Goal: Navigation & Orientation: Understand site structure

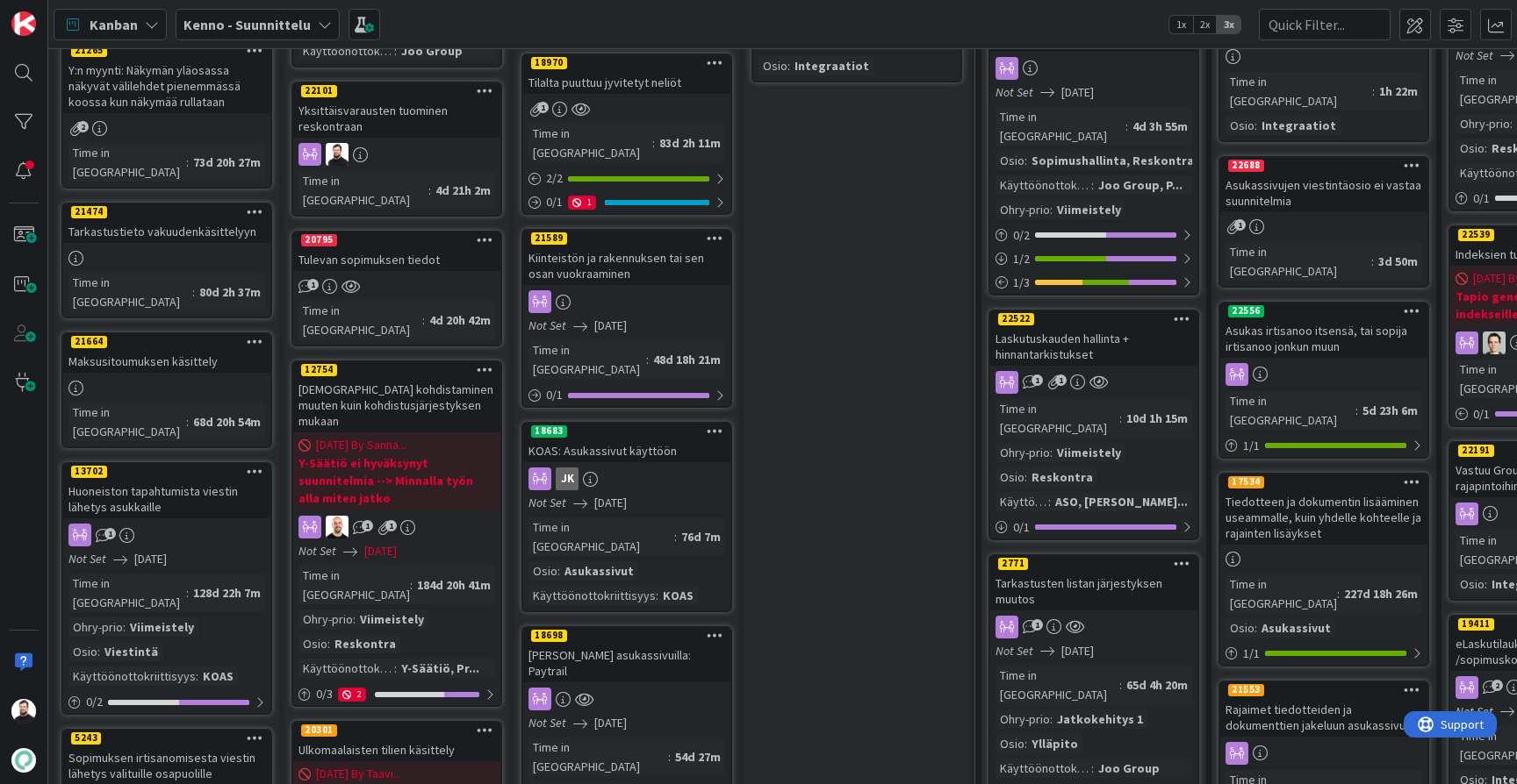
scroll to position [323, 0]
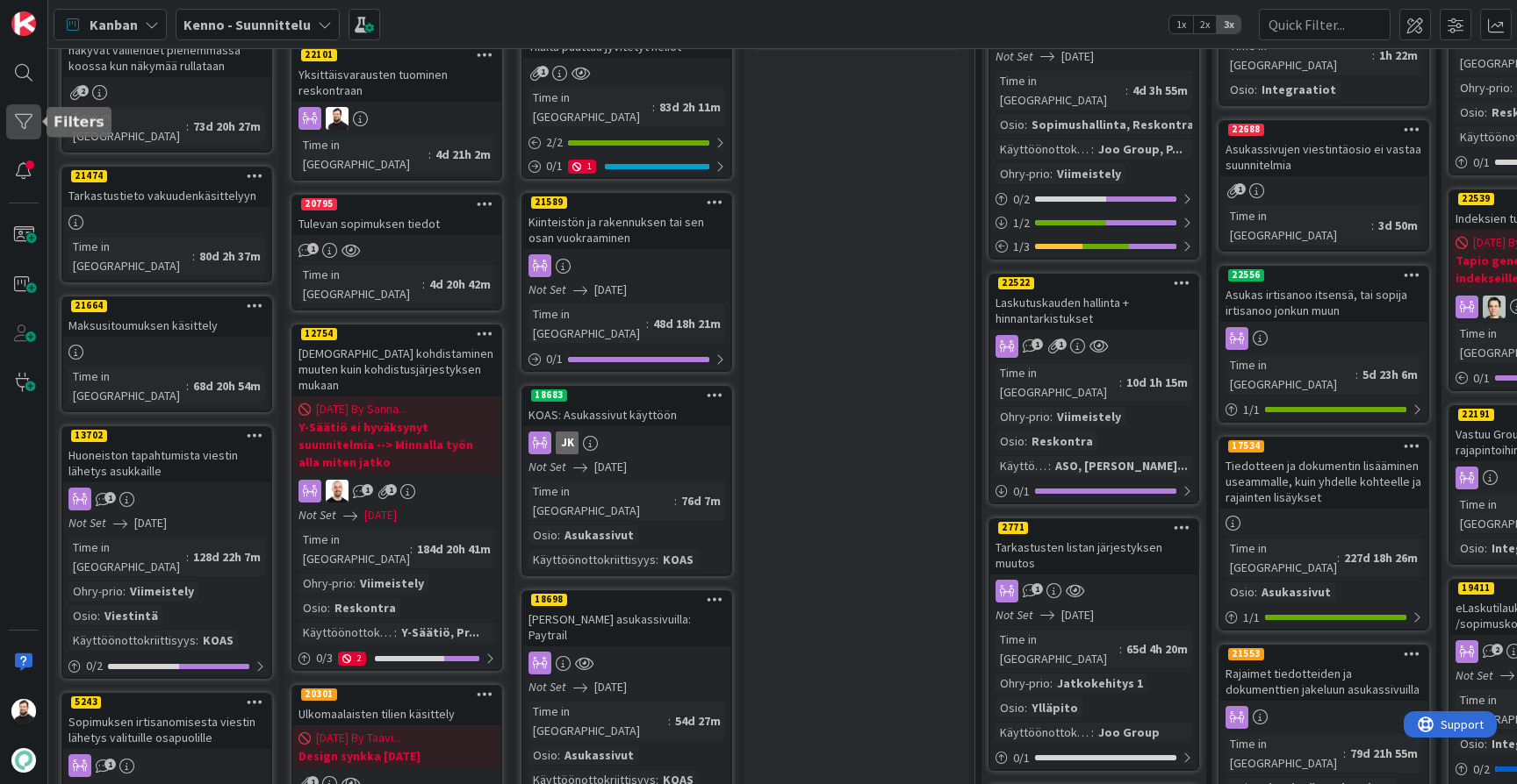
click at [22, 129] on div at bounding box center [23, 122] width 35 height 35
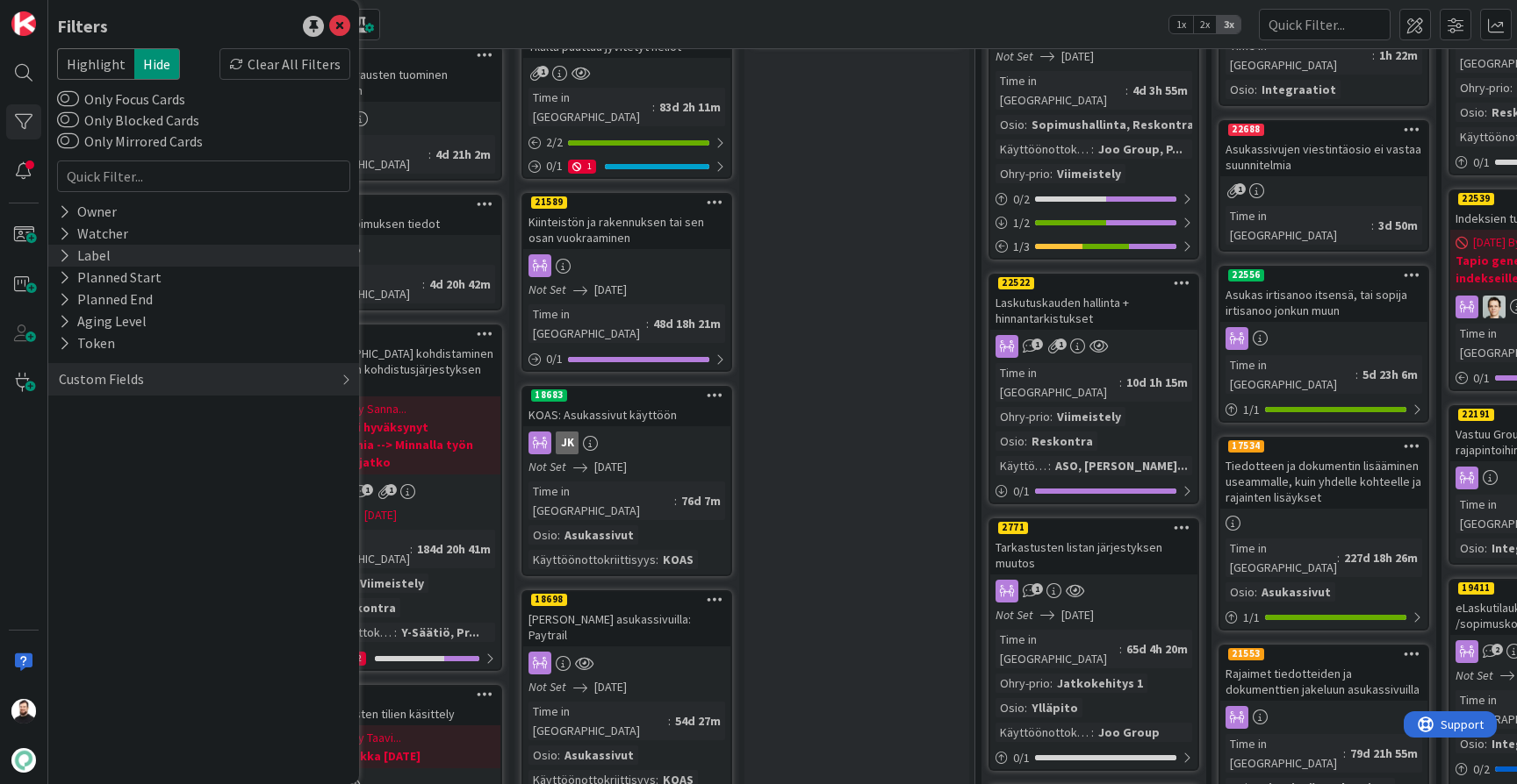
click at [69, 254] on icon at bounding box center [64, 256] width 12 height 15
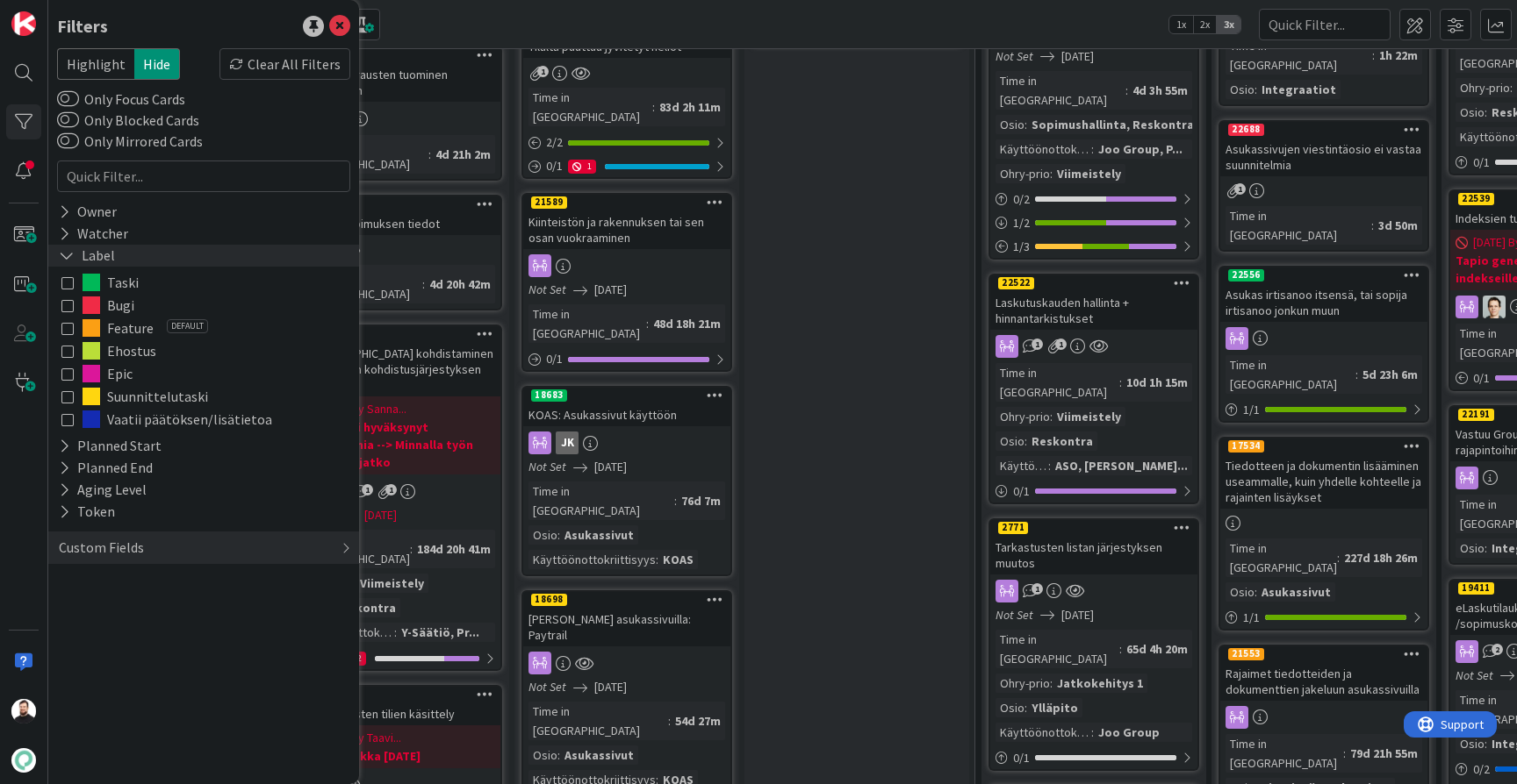
click at [67, 254] on icon at bounding box center [66, 256] width 15 height 15
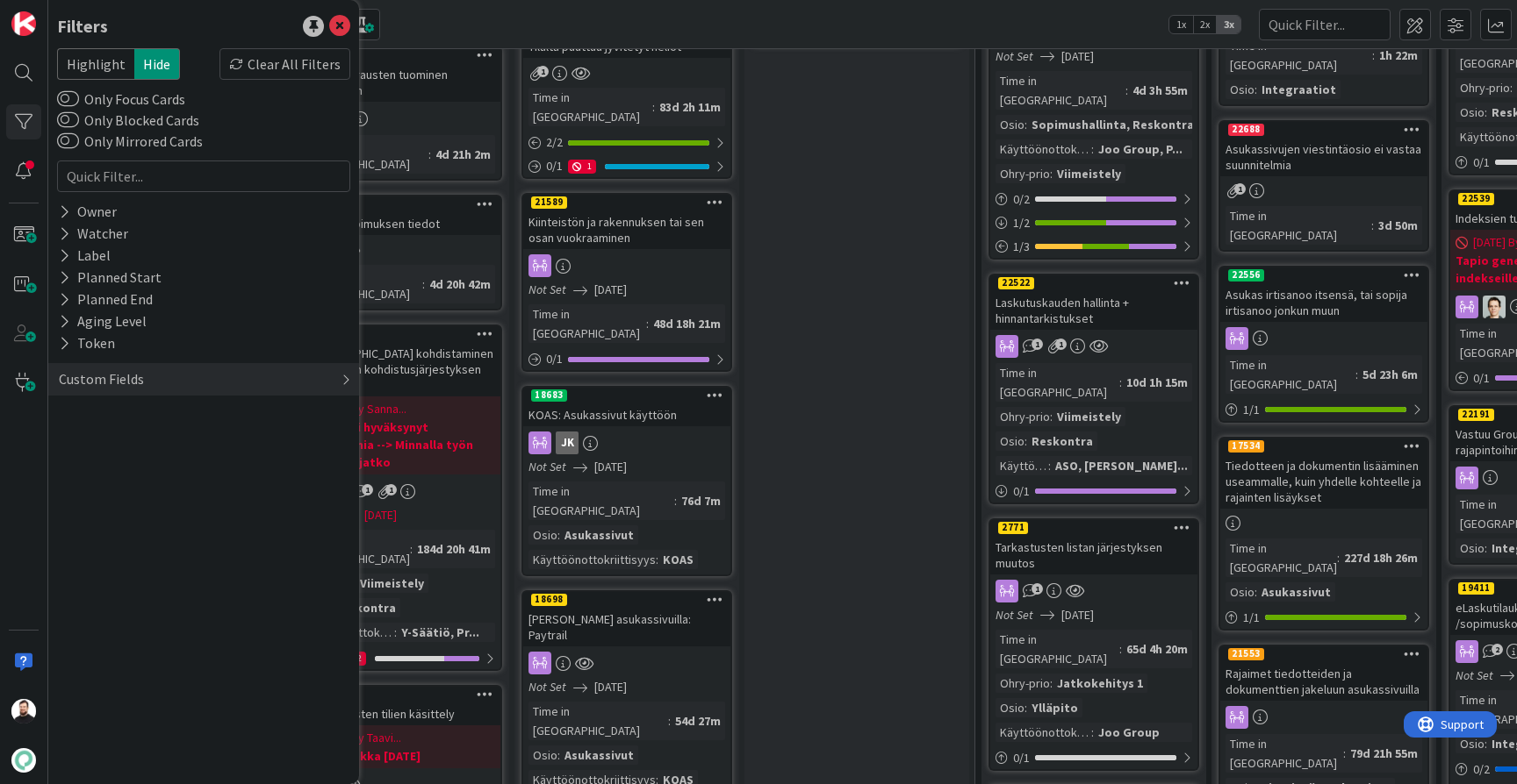
click at [75, 368] on div "Custom Fields" at bounding box center [102, 379] width 88 height 22
click at [63, 526] on icon at bounding box center [64, 525] width 12 height 15
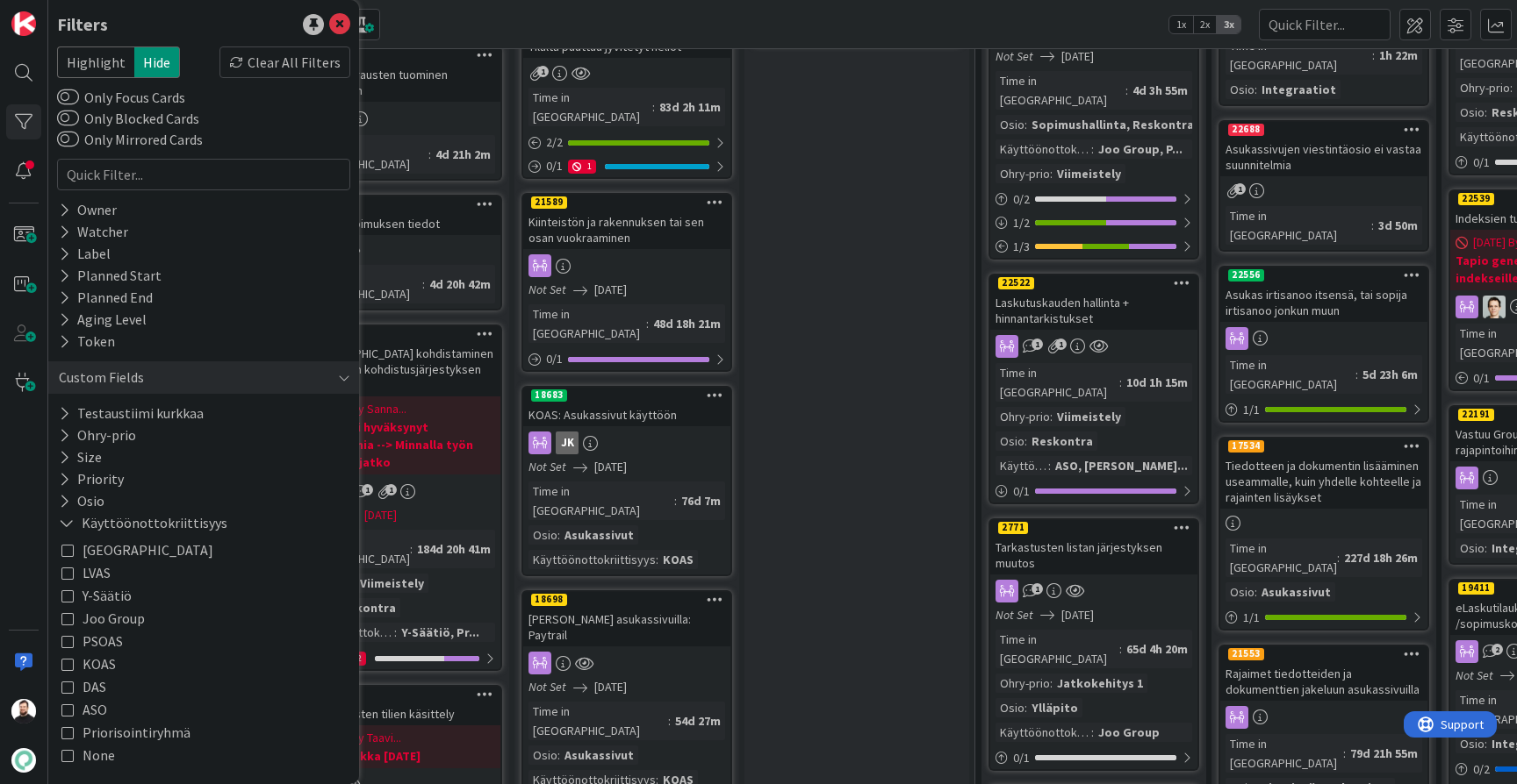
scroll to position [2, 0]
click at [66, 623] on icon at bounding box center [67, 618] width 12 height 12
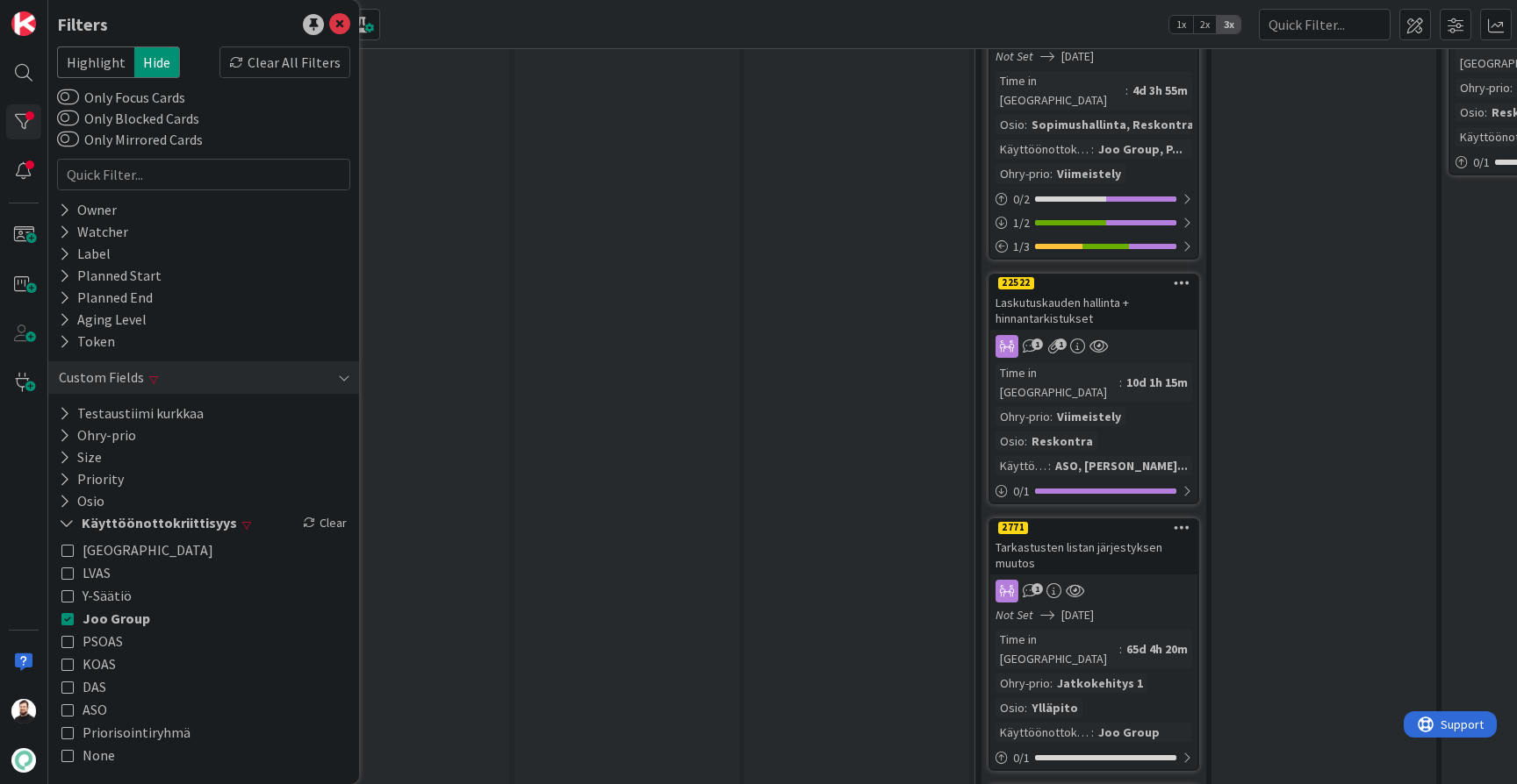
click at [597, 534] on div "Suunnittelussa - Visu Visut teon alla Add Card..." at bounding box center [626, 406] width 224 height 1300
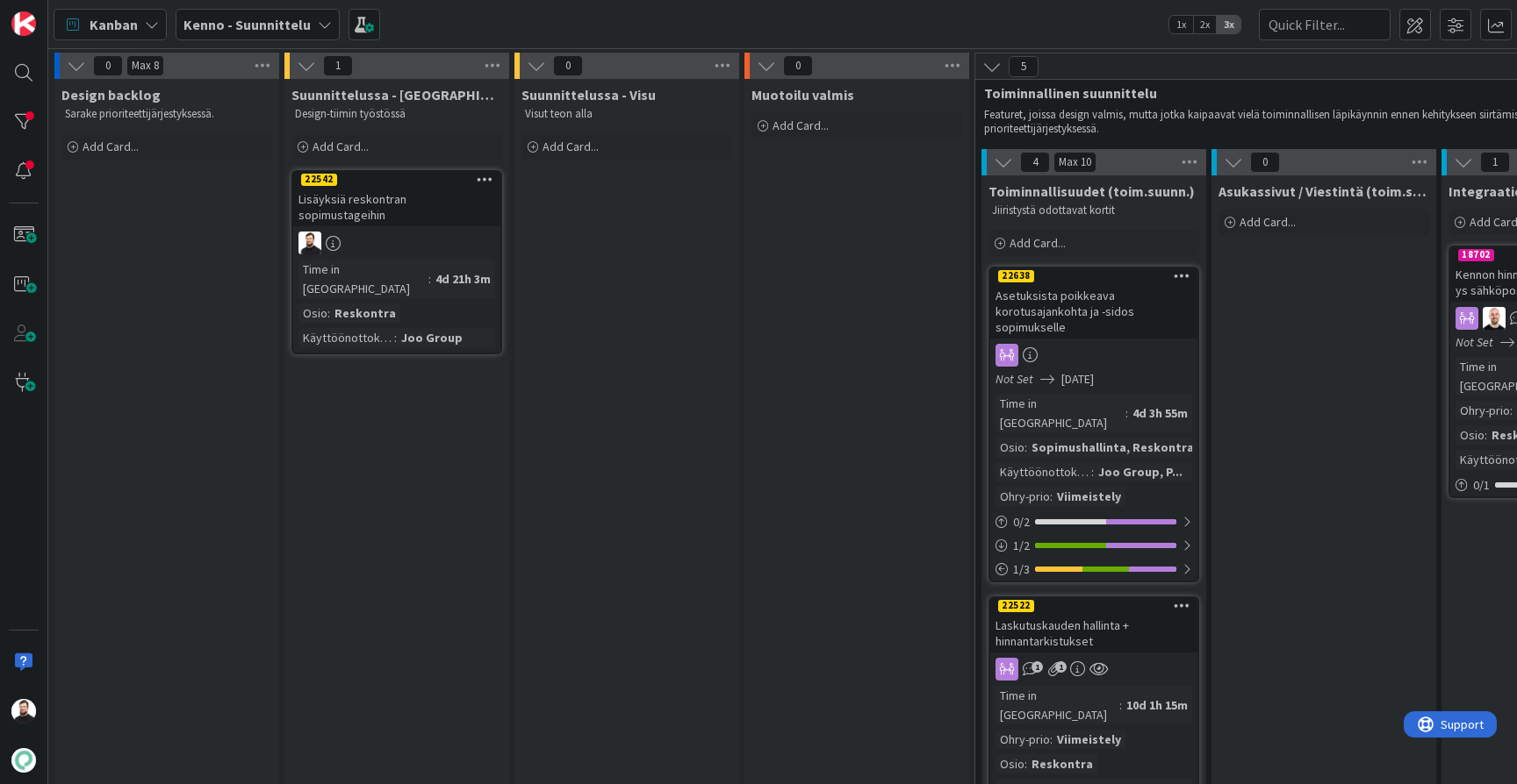
scroll to position [0, 0]
click at [305, 25] on b "Kenno - Suunnittelu" at bounding box center [246, 24] width 128 height 17
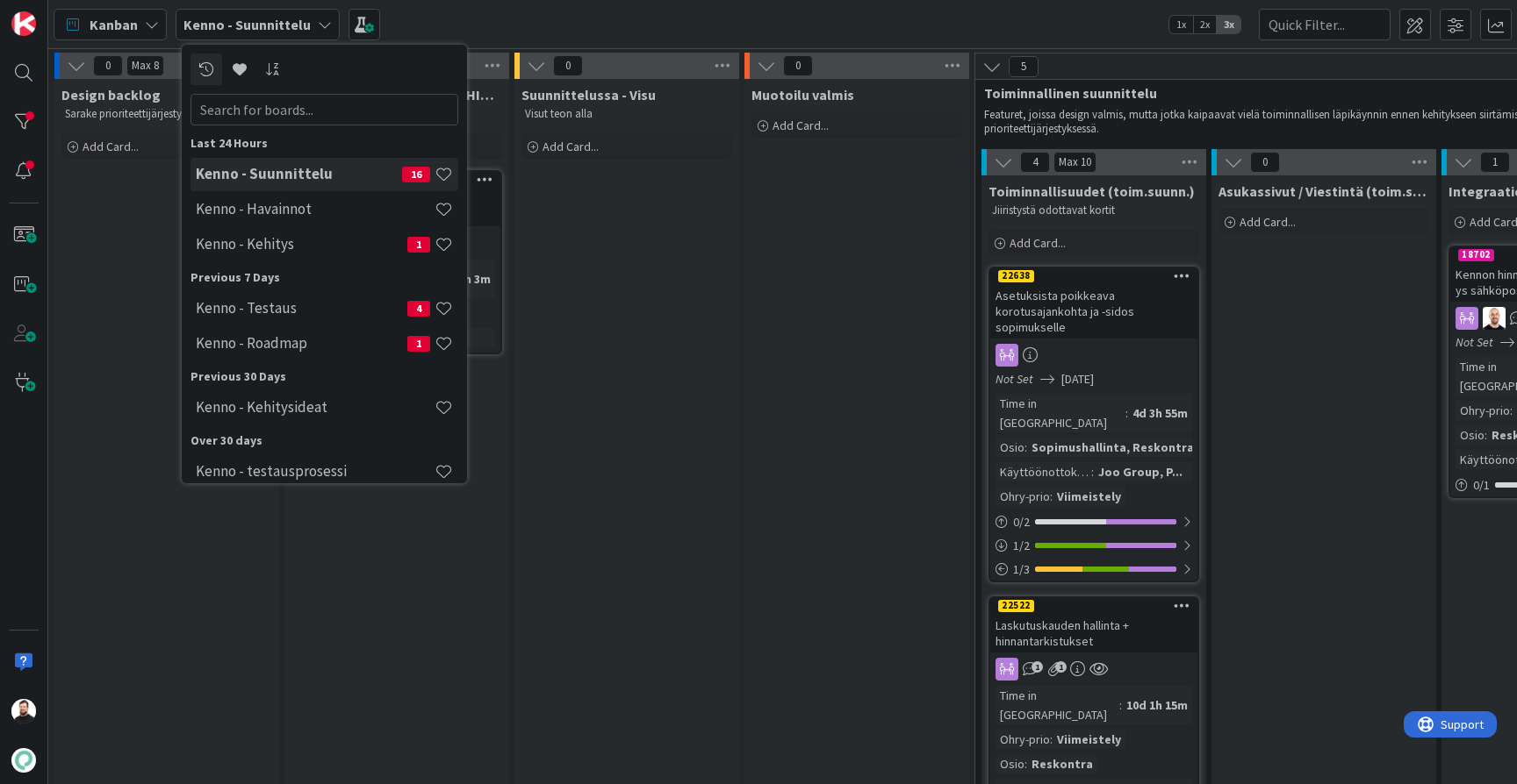
click at [304, 25] on b "Kenno - Suunnittelu" at bounding box center [246, 24] width 128 height 17
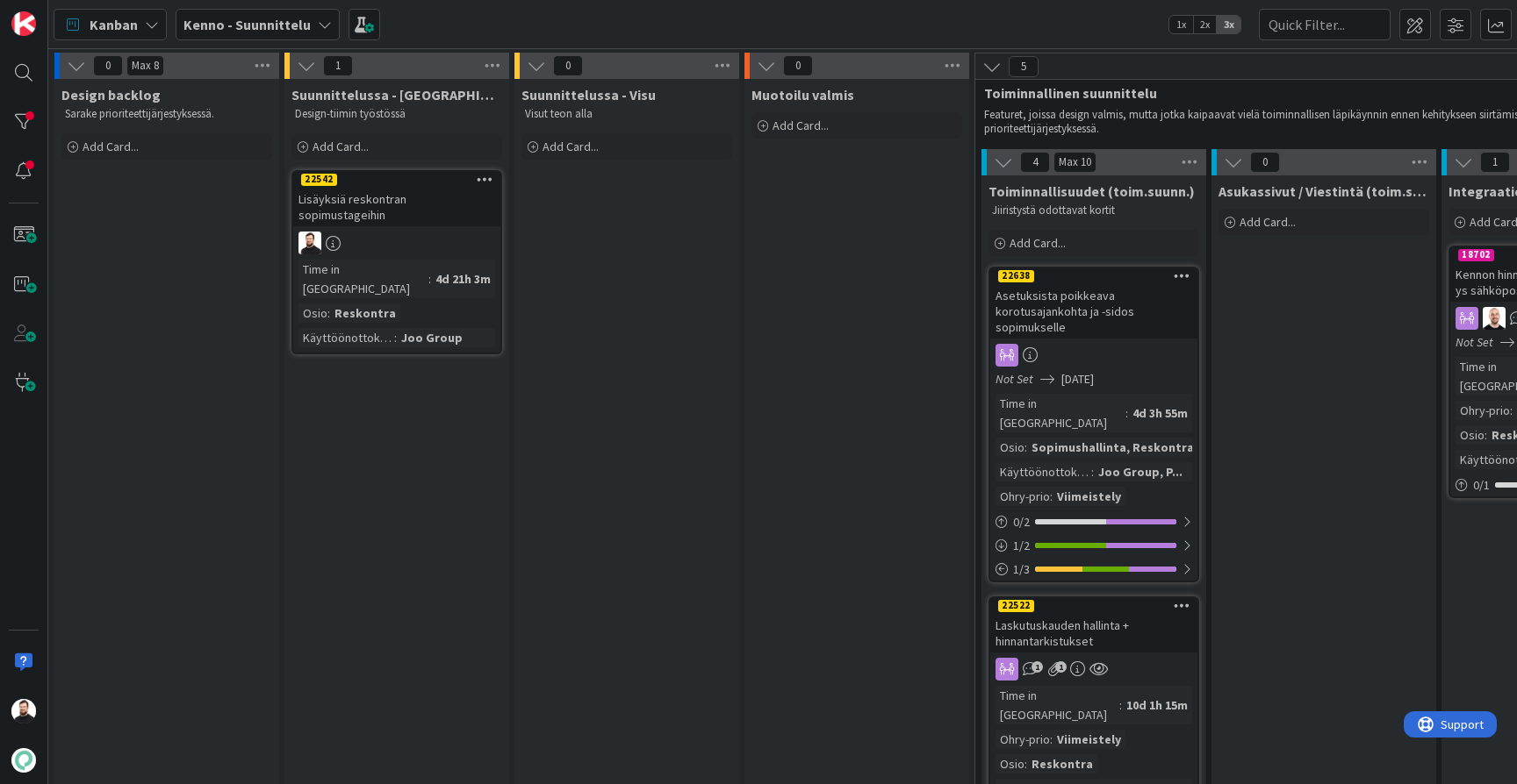
click at [304, 25] on b "Kenno - Suunnittelu" at bounding box center [246, 24] width 128 height 17
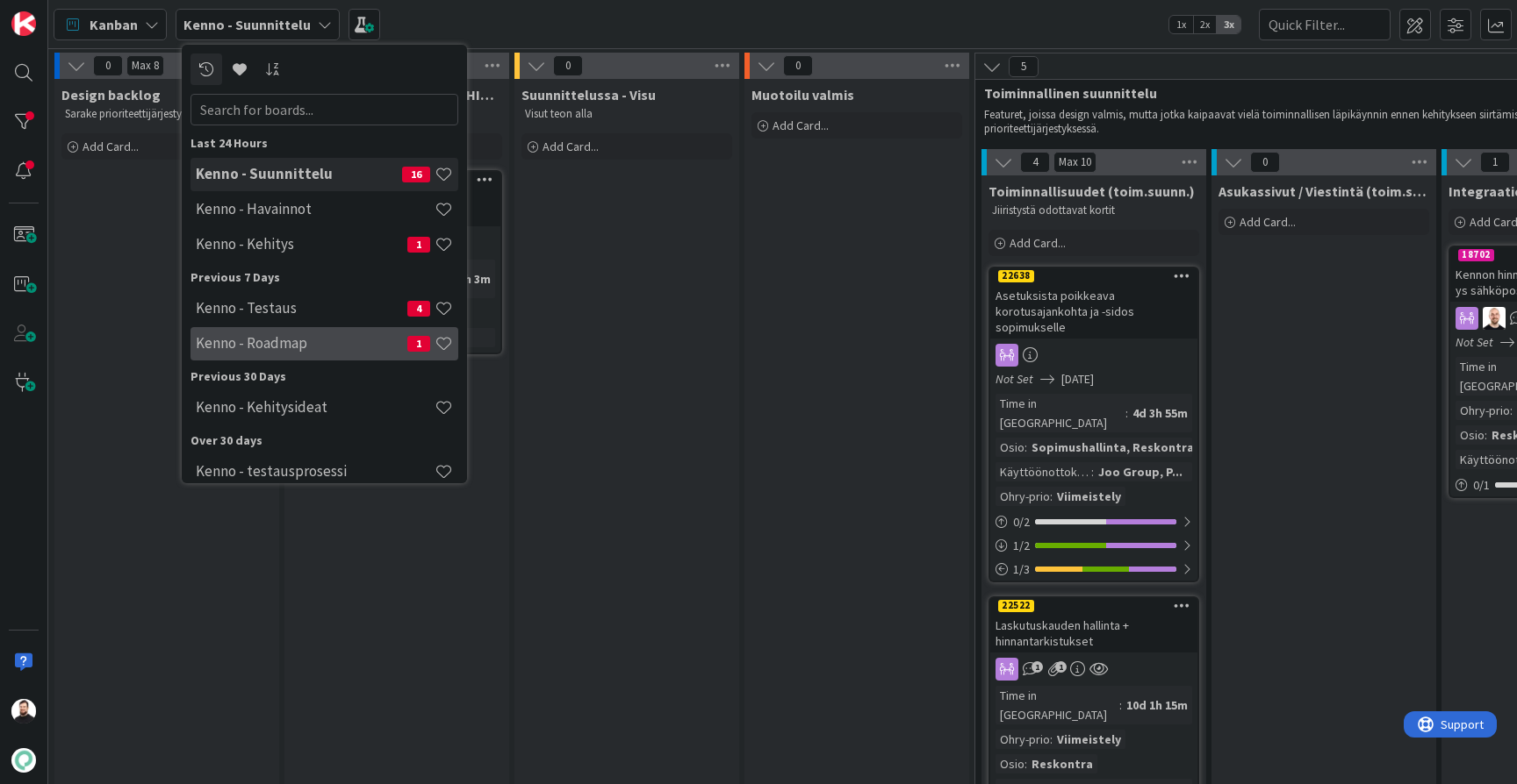
click at [282, 340] on h4 "Kenno - Roadmap" at bounding box center [301, 343] width 212 height 17
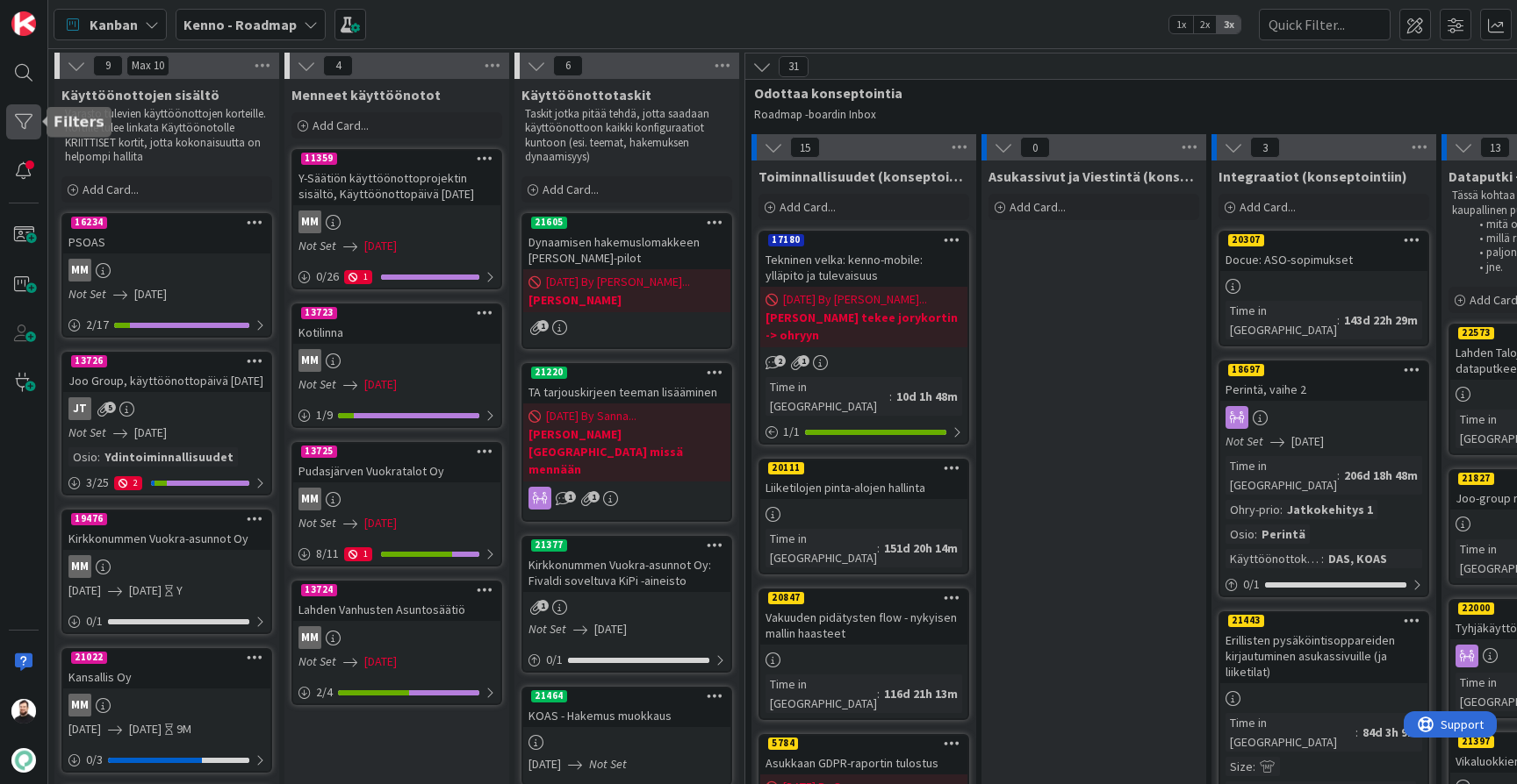
click at [23, 120] on div at bounding box center [23, 122] width 35 height 35
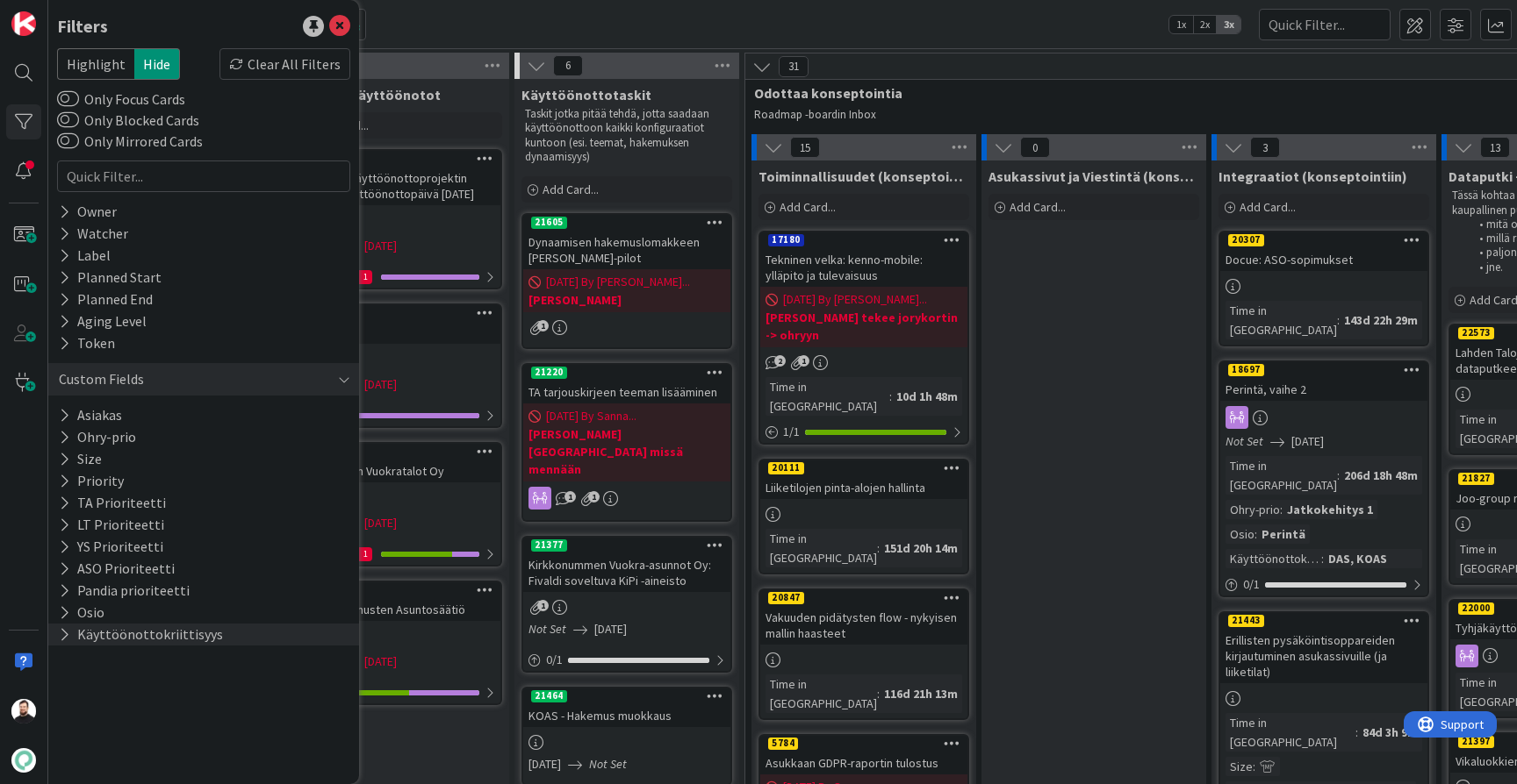
click at [128, 633] on button "Käyttöönottokriittisyys" at bounding box center [141, 634] width 168 height 22
click at [96, 734] on span "Joo Group" at bounding box center [113, 730] width 62 height 23
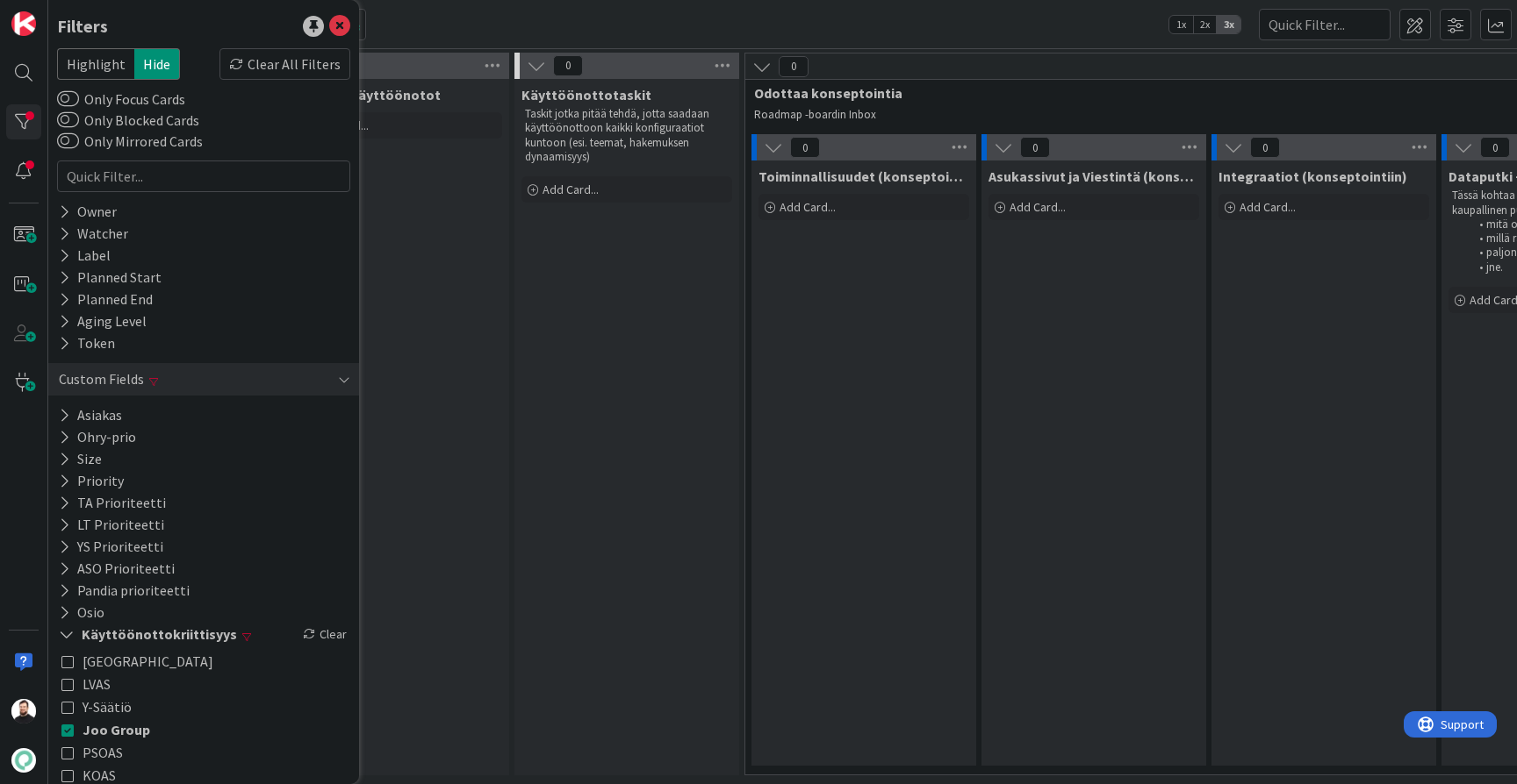
click at [699, 493] on div "Käyttöönottotaskit Taskit jotka pitää tehdä, jotta saadaan käyttöönottoon kaikk…" at bounding box center [626, 427] width 224 height 697
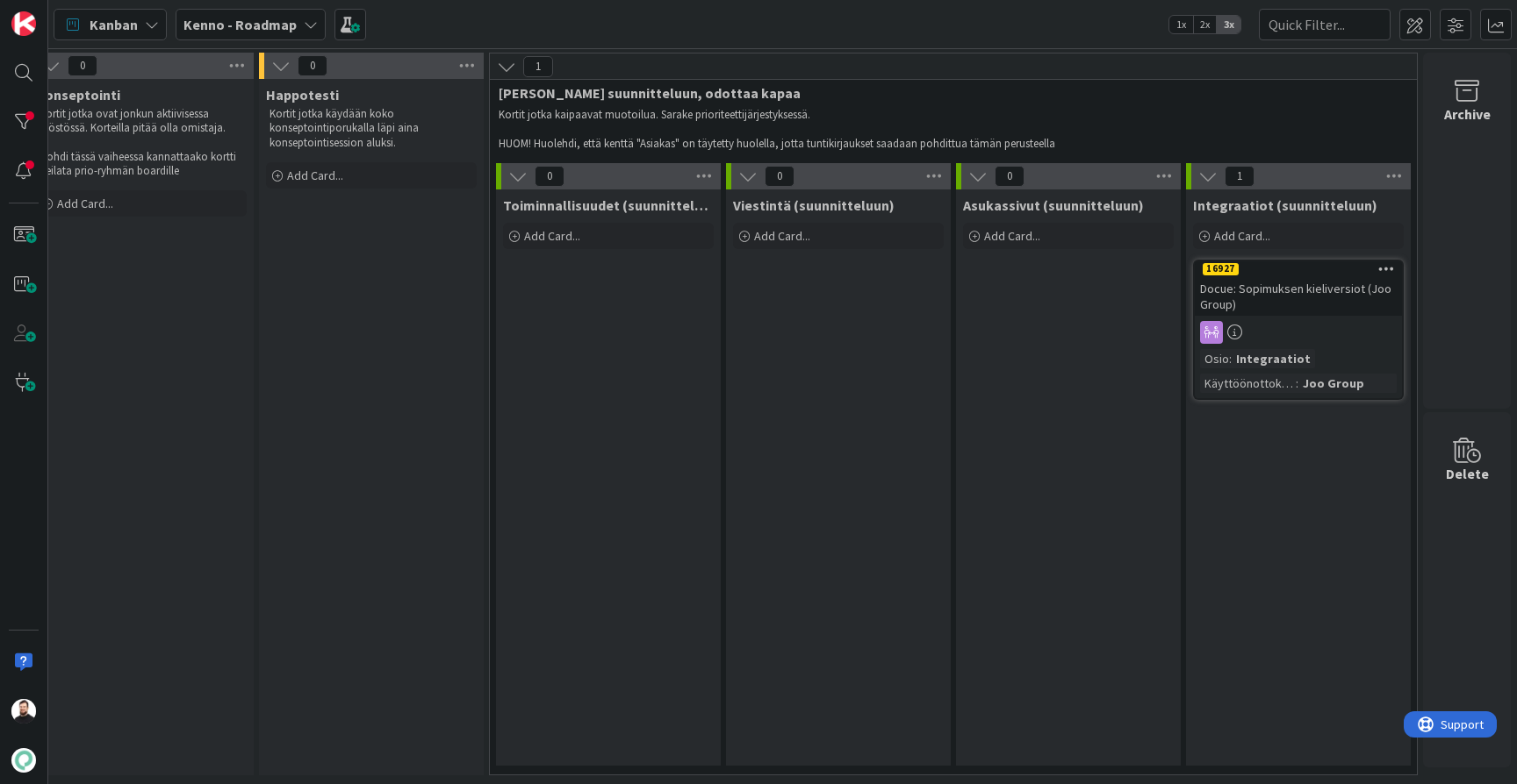
click at [275, 14] on span "Kenno - Roadmap" at bounding box center [240, 25] width 113 height 21
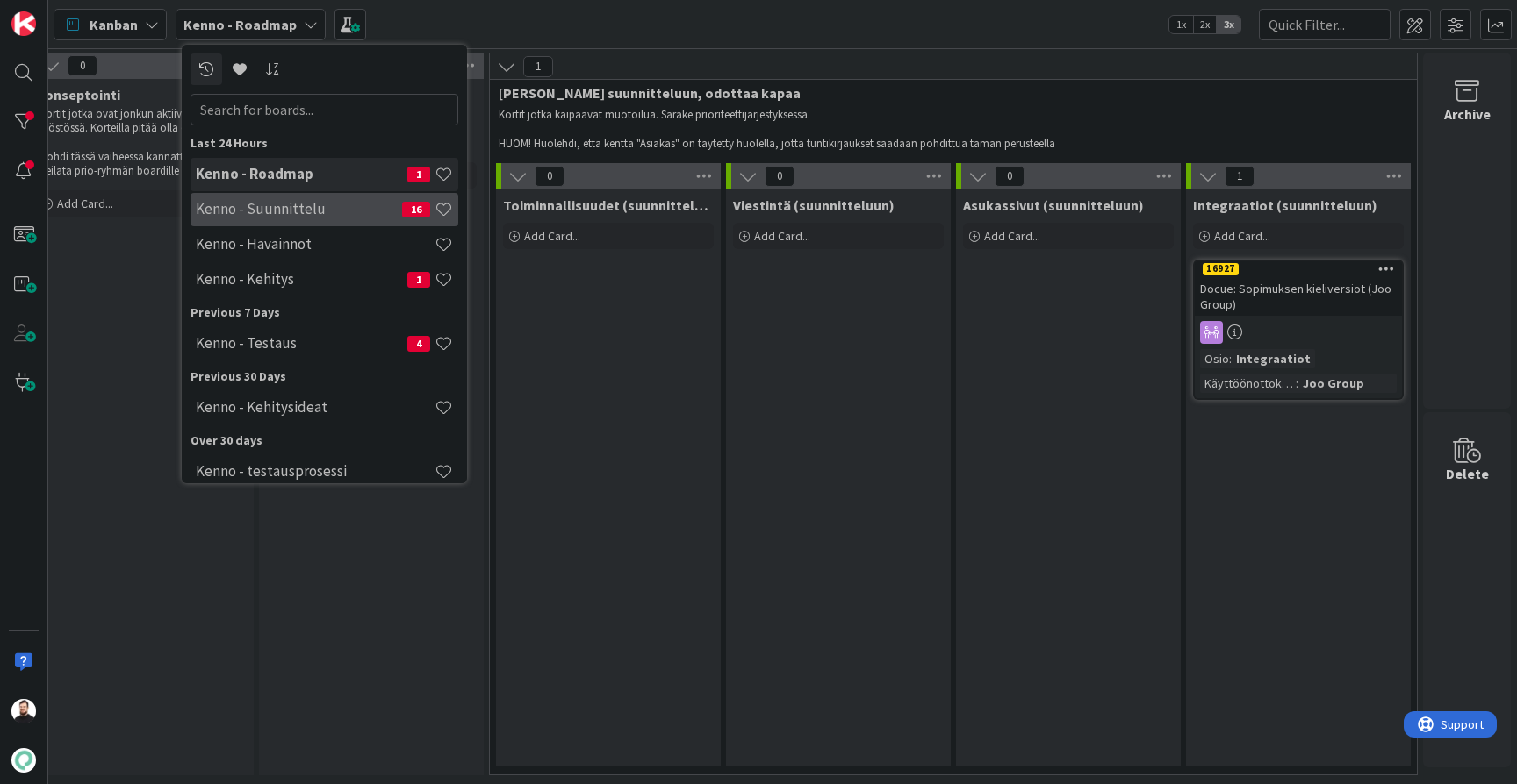
click at [315, 202] on h4 "Kenno - Suunnittelu" at bounding box center [298, 209] width 206 height 17
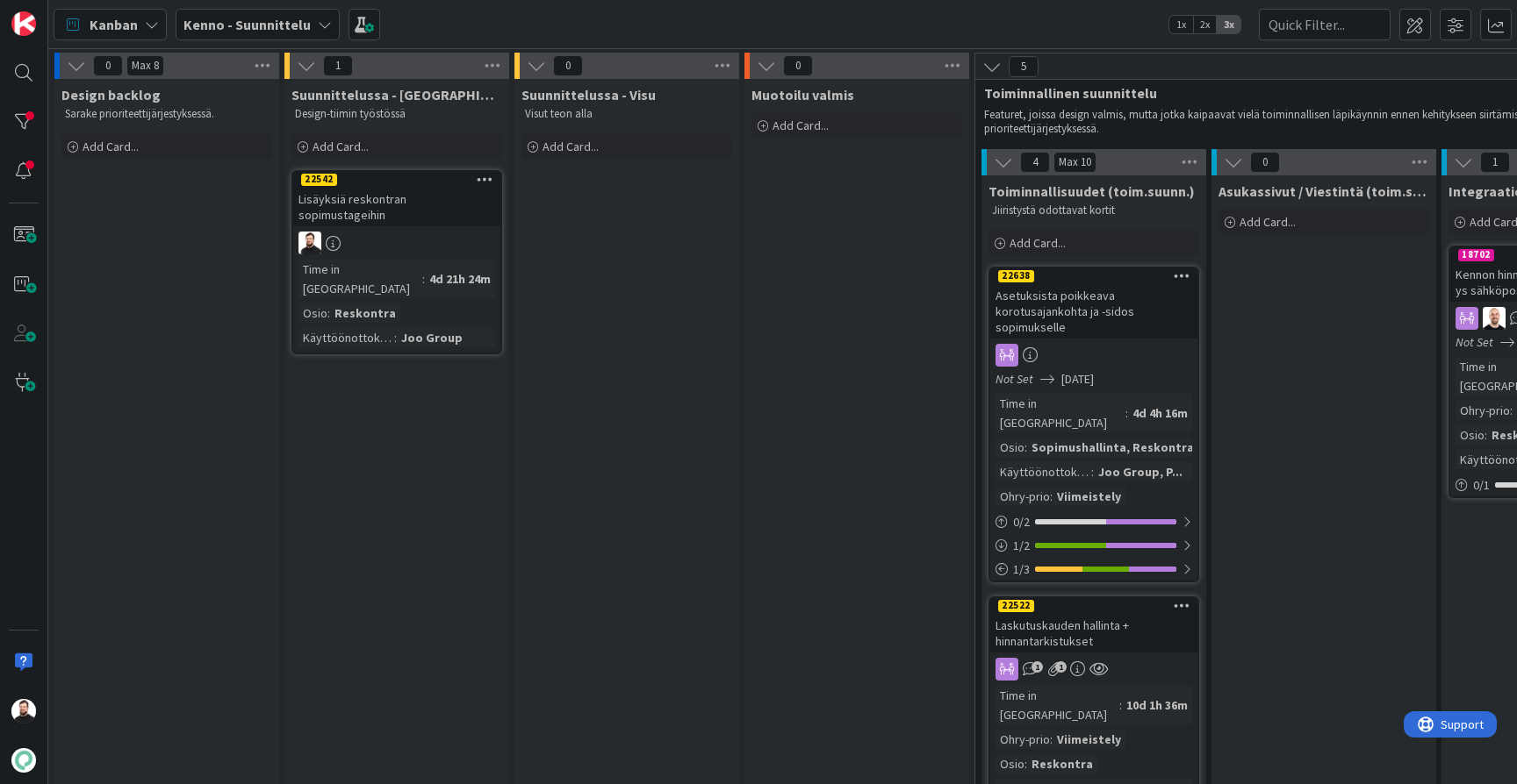
click at [238, 28] on b "Kenno - Suunnittelu" at bounding box center [246, 24] width 128 height 17
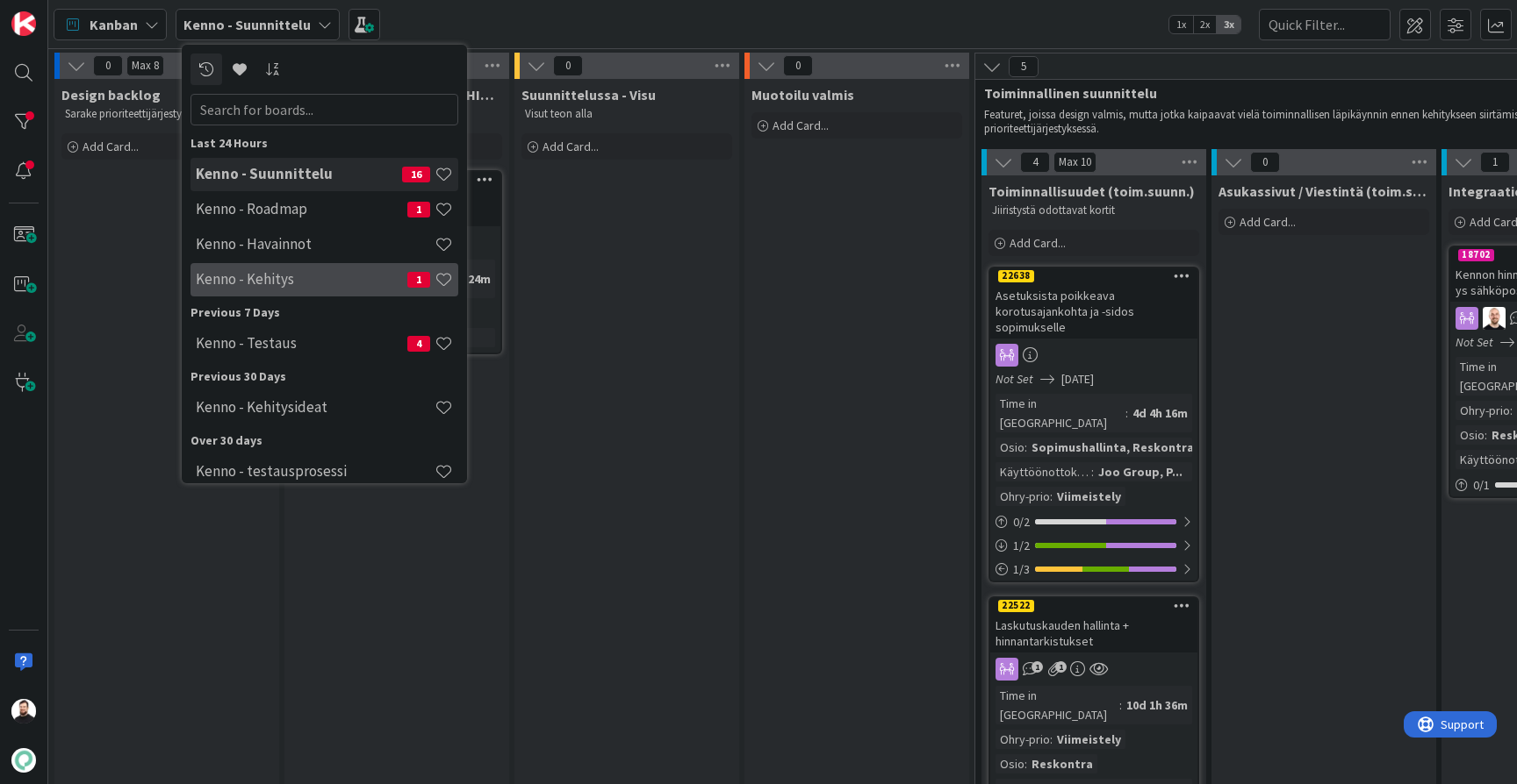
click at [216, 286] on h4 "Kenno - Kehitys" at bounding box center [301, 279] width 212 height 17
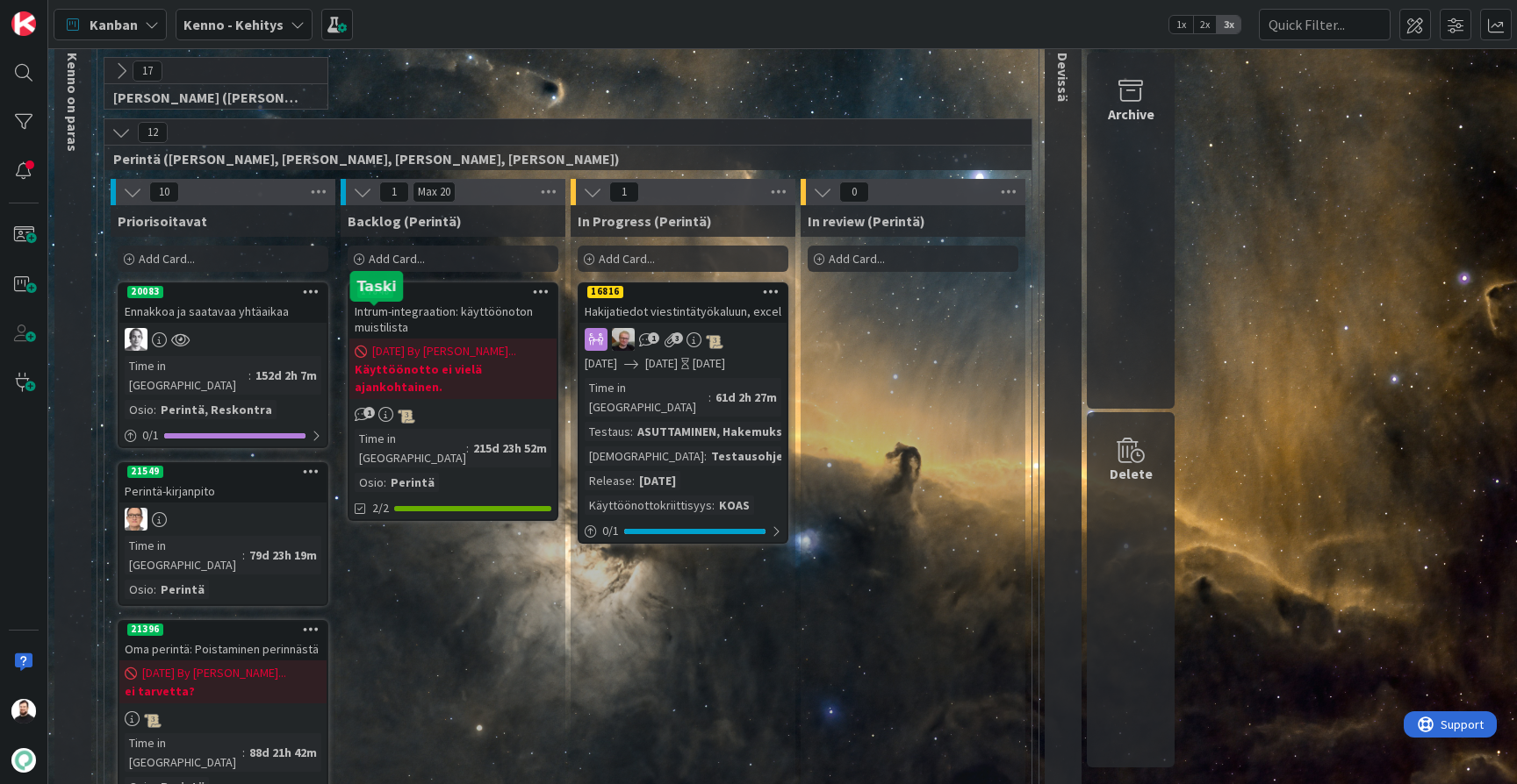
scroll to position [123, 0]
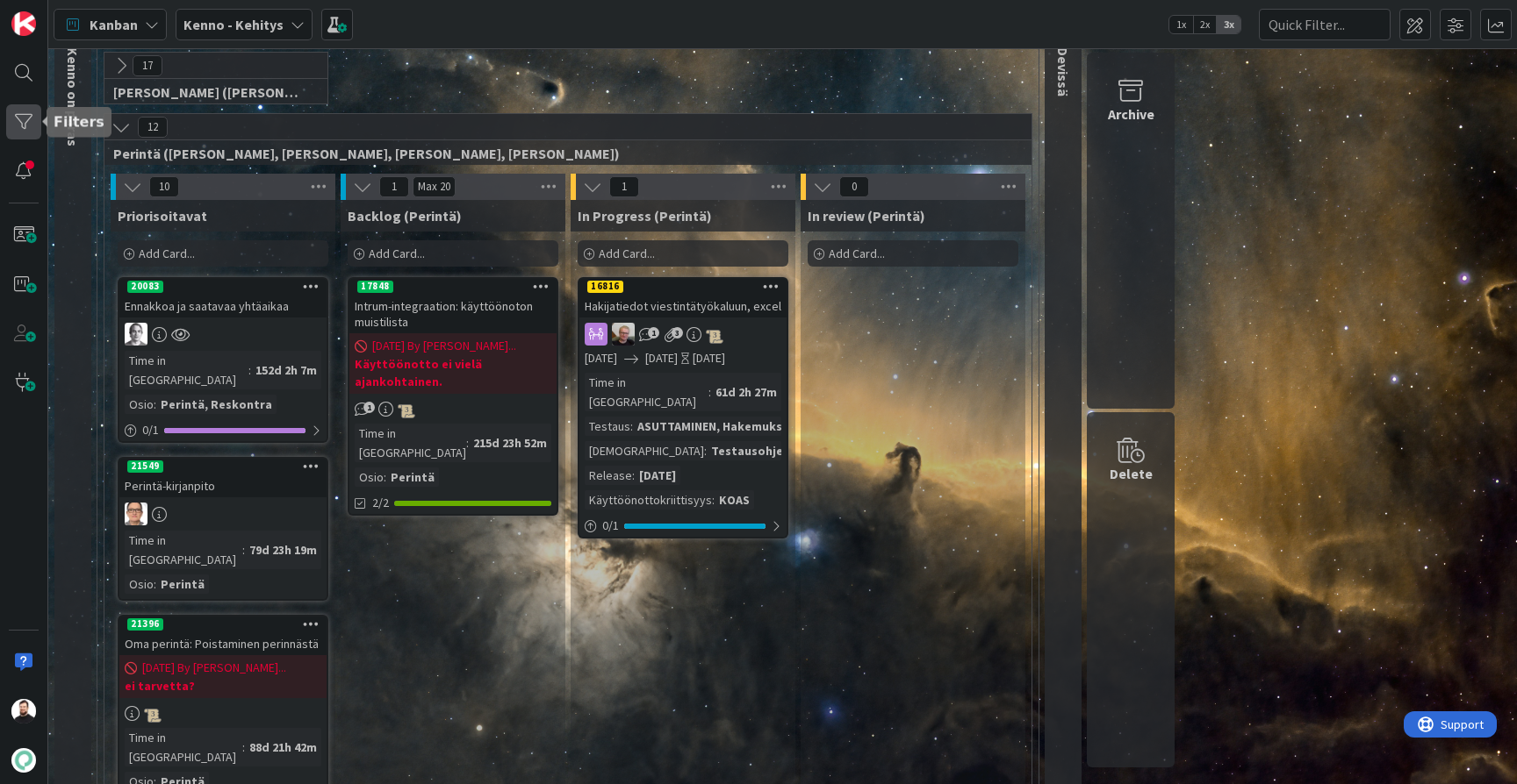
click at [24, 125] on div at bounding box center [23, 122] width 35 height 35
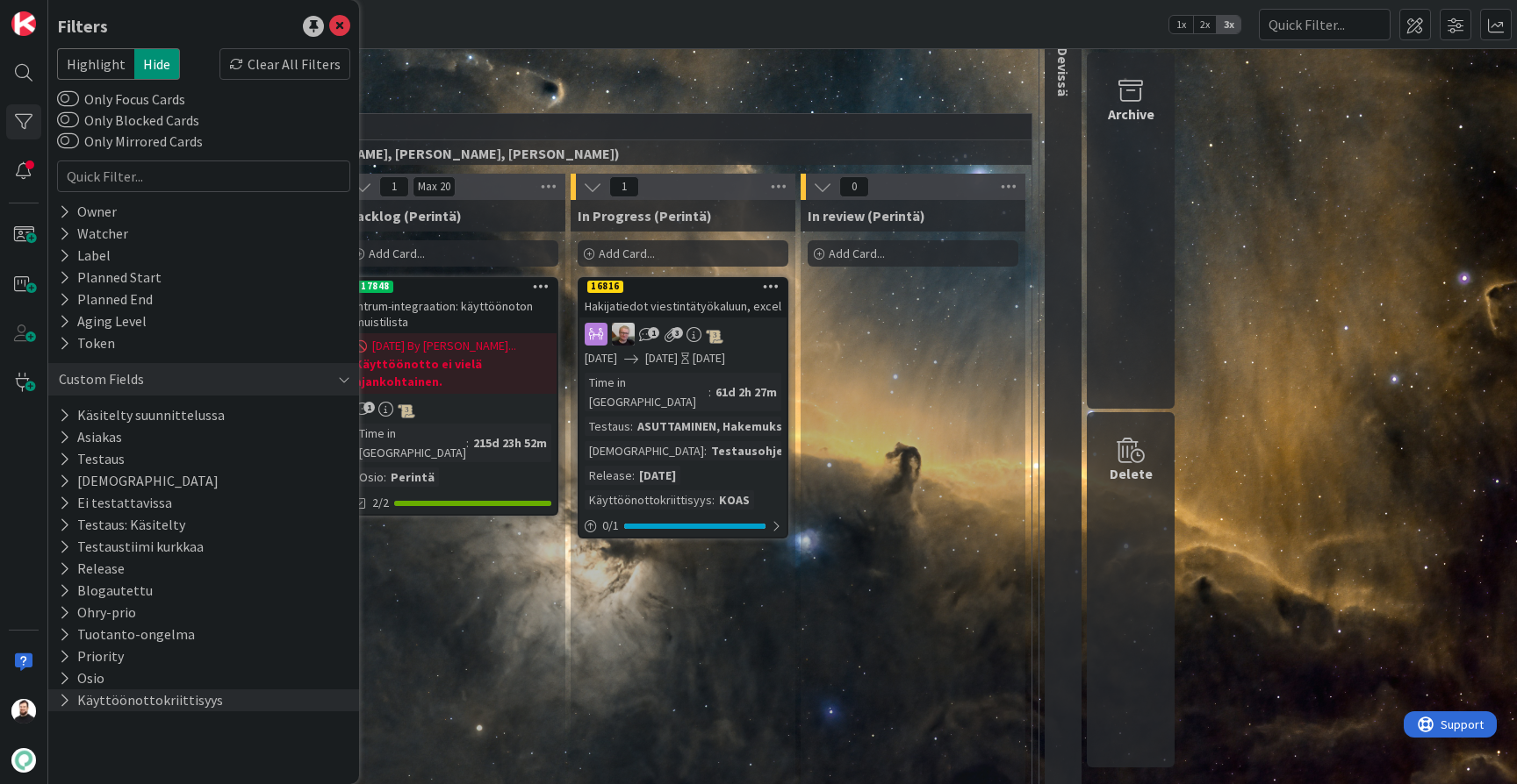
click at [120, 699] on button "Käyttöönottokriittisyys" at bounding box center [141, 701] width 168 height 22
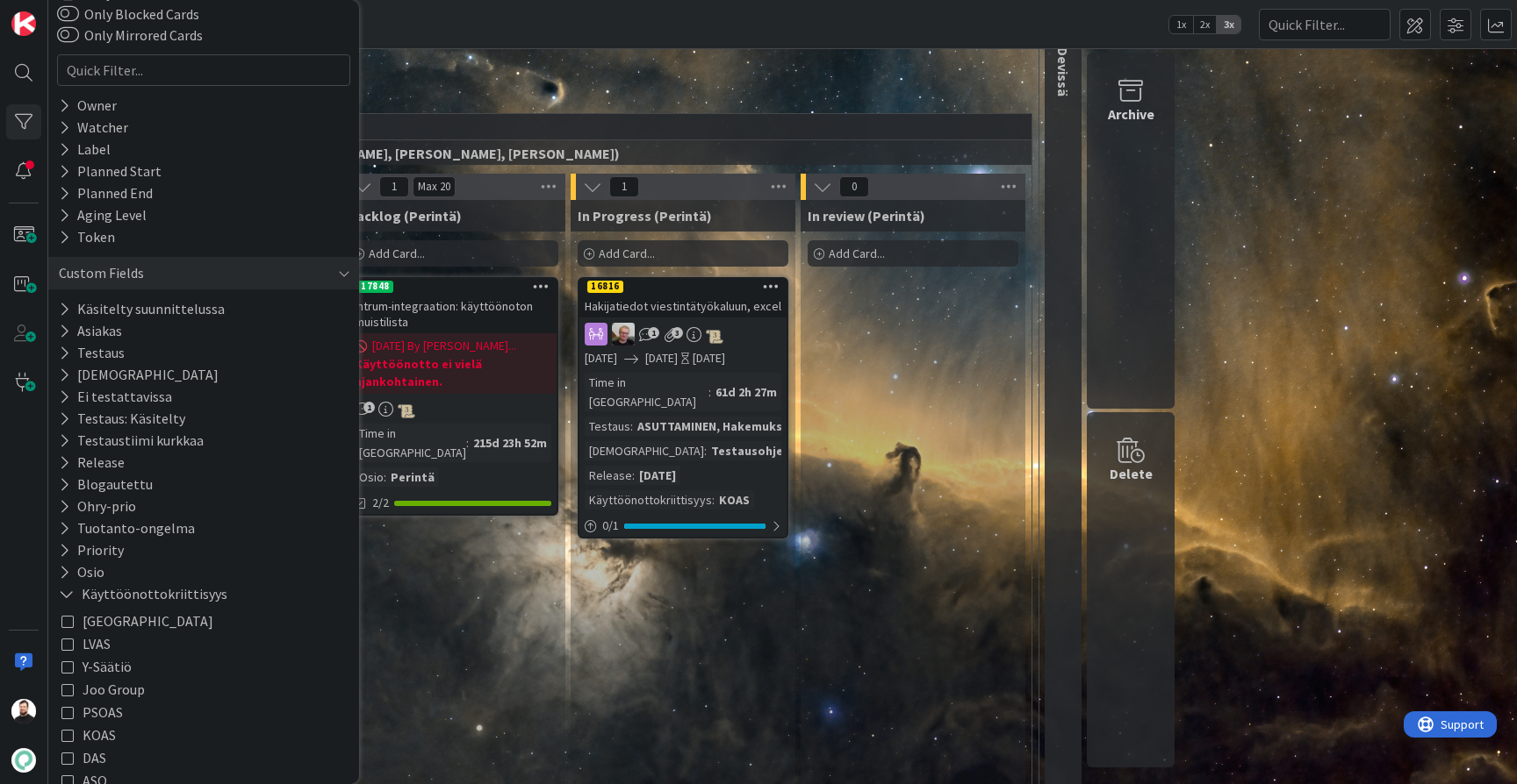
scroll to position [110, 0]
click at [121, 687] on span "Joo Group" at bounding box center [113, 685] width 62 height 23
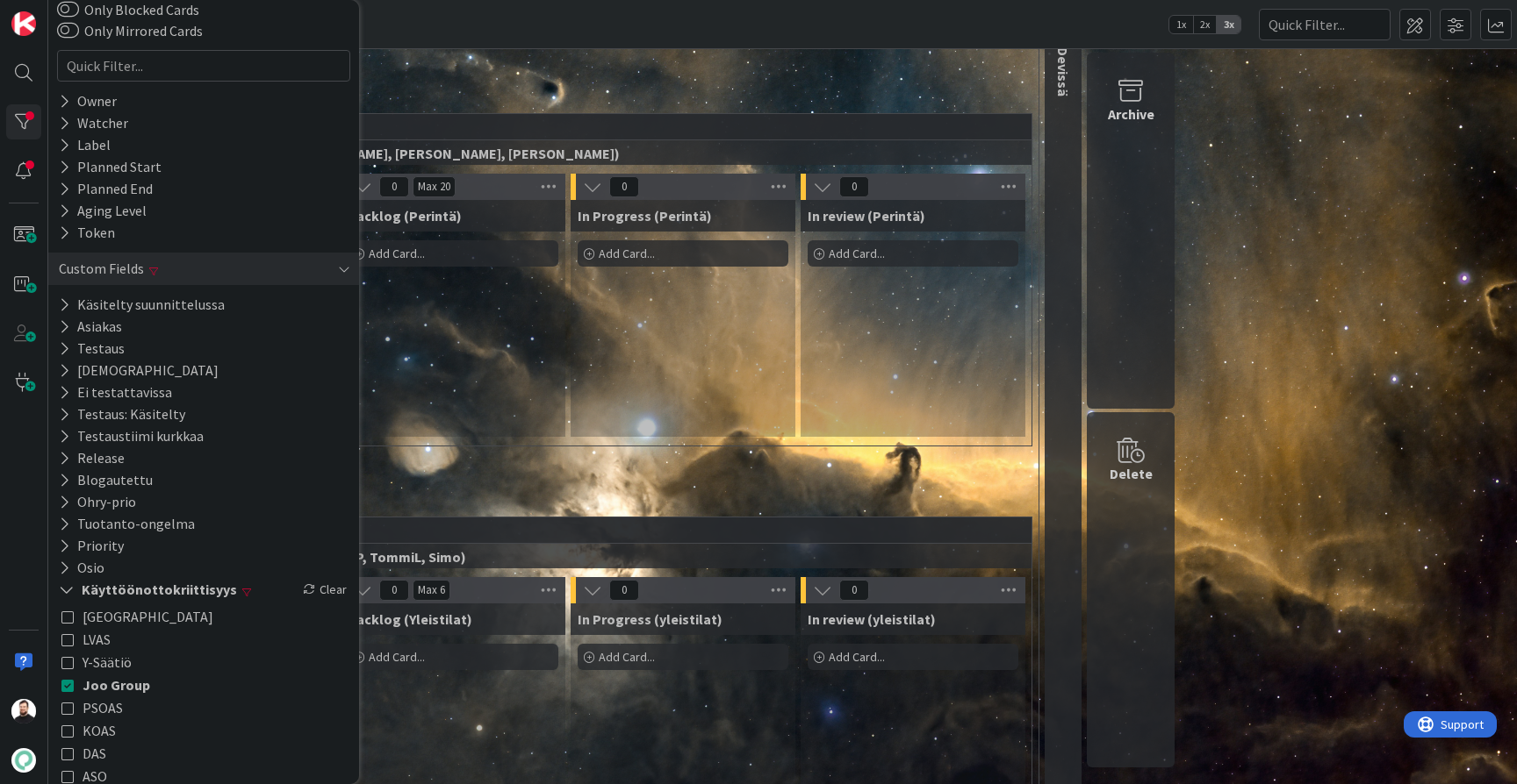
click at [628, 408] on div "In Progress (Perintä) Add Card..." at bounding box center [683, 318] width 224 height 237
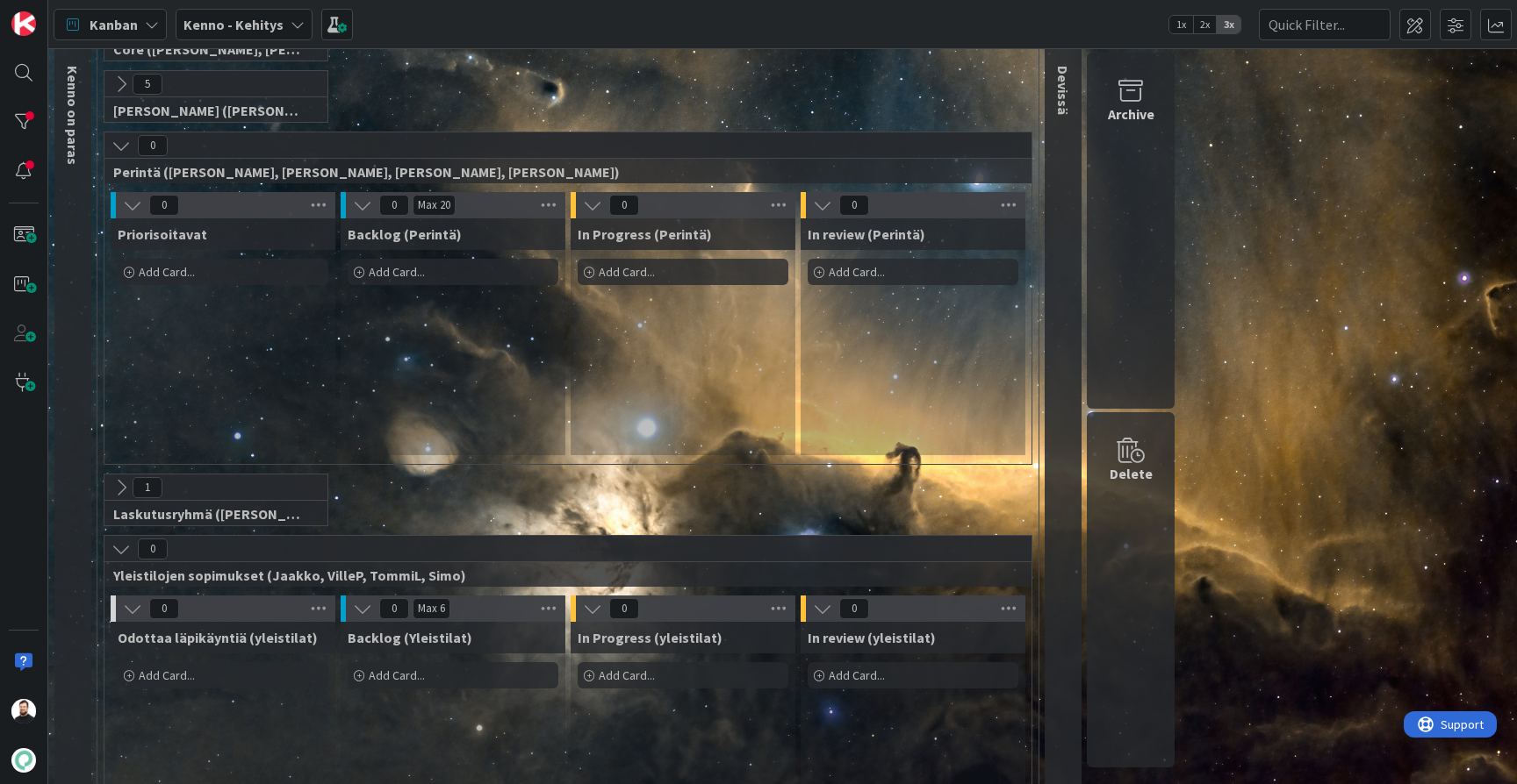
scroll to position [49, 0]
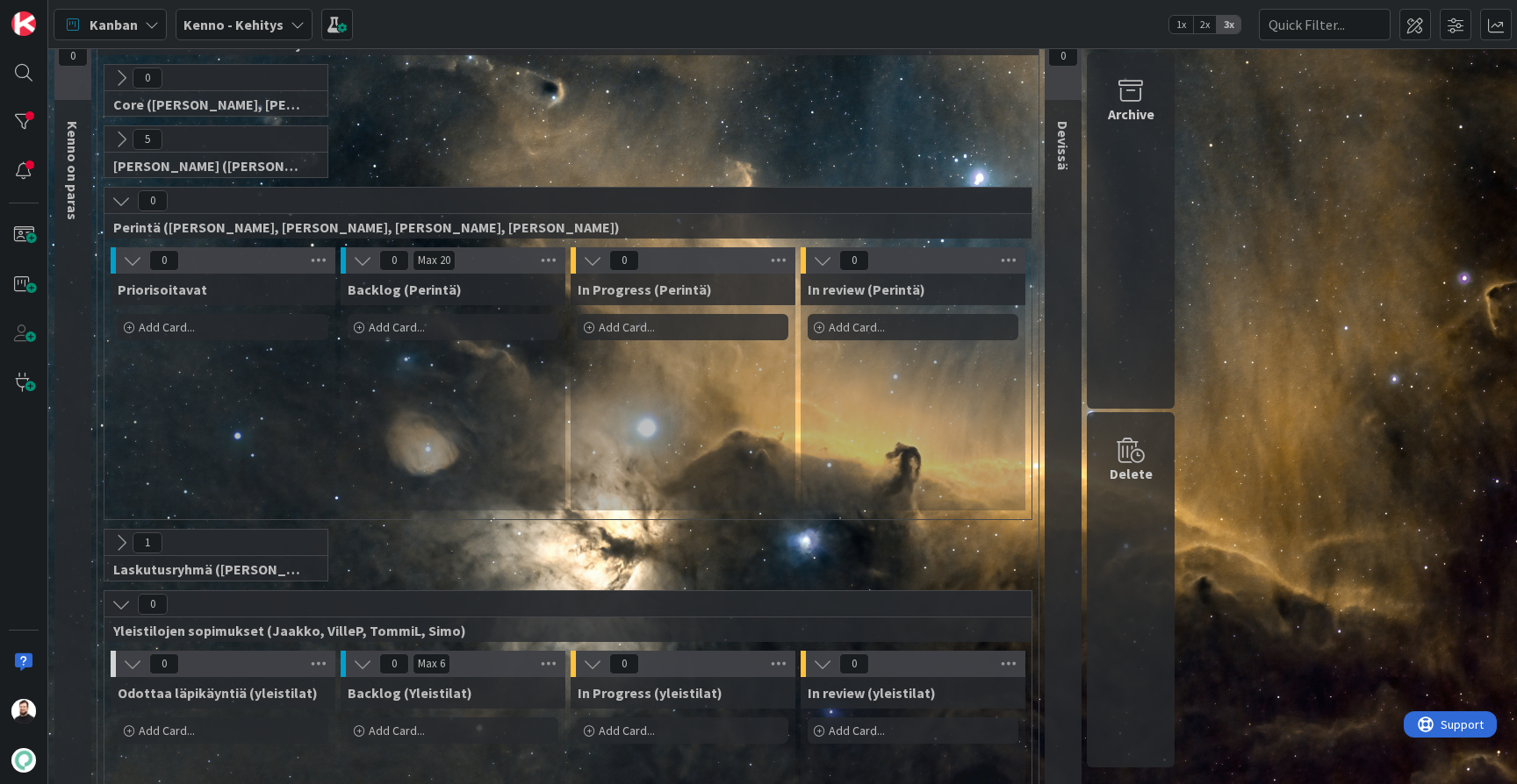
click at [223, 147] on div "5" at bounding box center [216, 139] width 223 height 26
click at [119, 140] on icon at bounding box center [121, 139] width 19 height 19
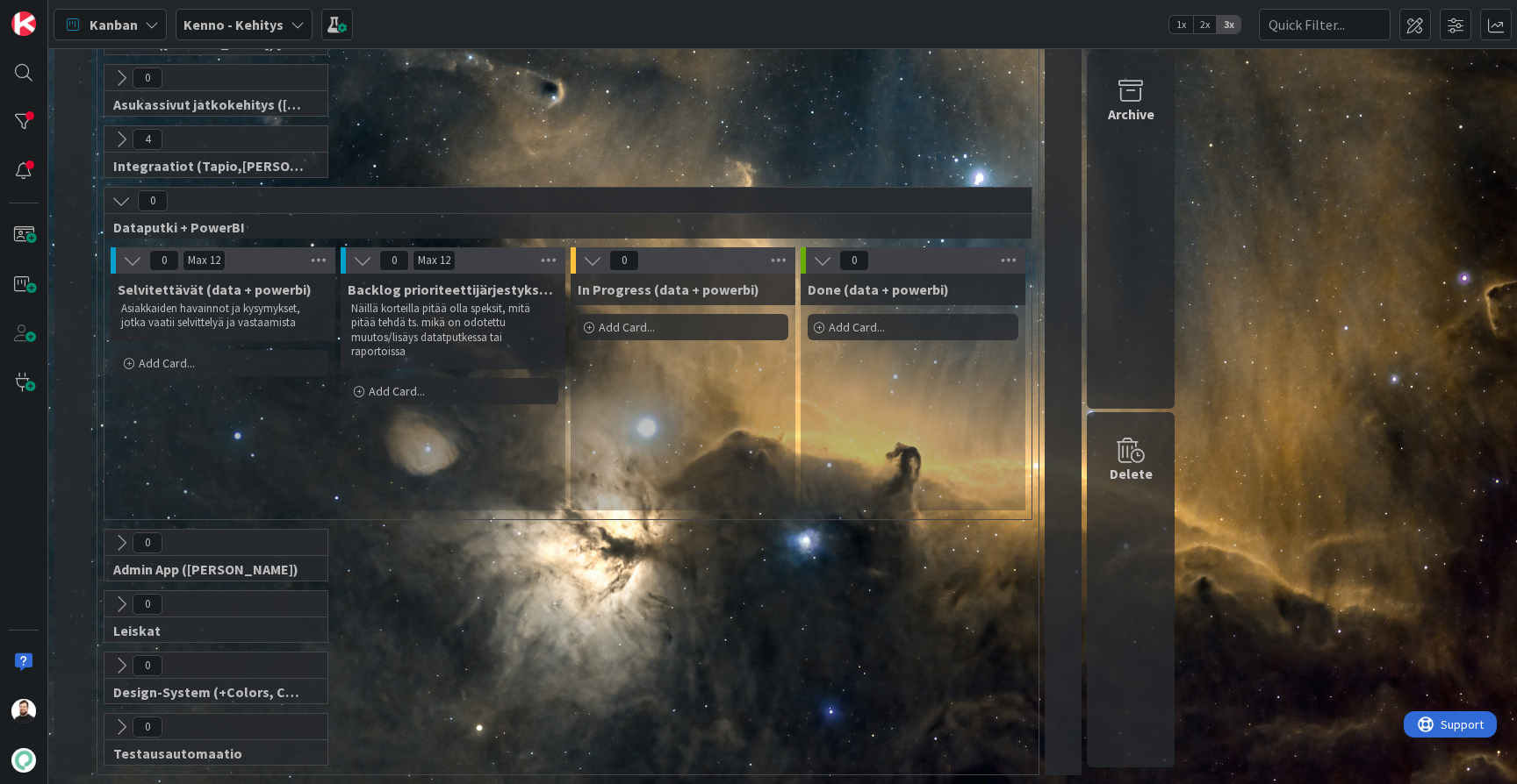
scroll to position [2101, 0]
